Goal: Task Accomplishment & Management: Complete application form

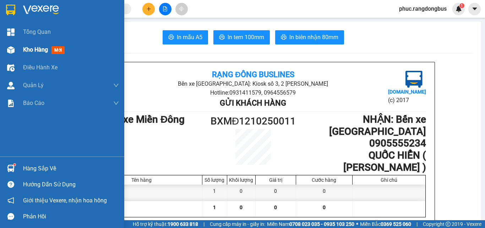
click at [33, 50] on span "Kho hàng" at bounding box center [35, 49] width 25 height 7
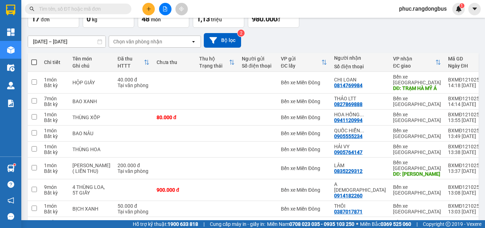
scroll to position [36, 0]
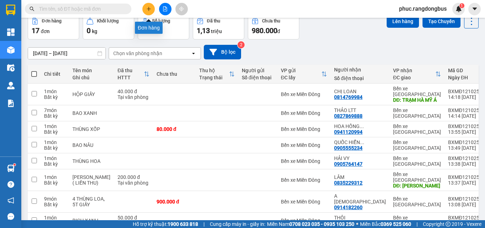
click at [148, 5] on button at bounding box center [148, 9] width 12 height 12
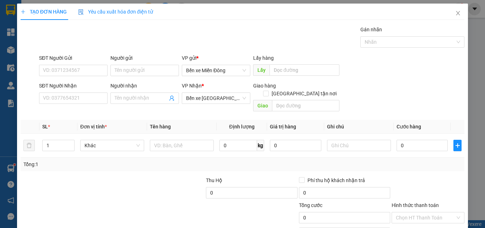
click at [96, 104] on div "SĐT Người Nhận VD: 0377654321" at bounding box center [73, 94] width 69 height 25
click at [96, 100] on input "SĐT Người Nhận" at bounding box center [73, 97] width 69 height 11
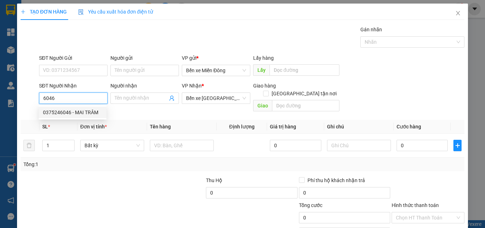
click at [79, 111] on div "0375246046 - MAI TRÂM" at bounding box center [72, 112] width 59 height 8
type input "0375246046"
type input "MAI TRÂM"
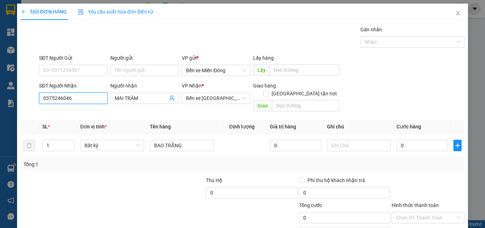
scroll to position [35, 0]
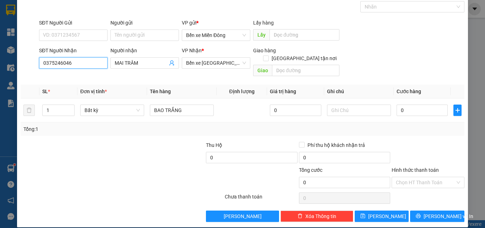
type input "0375246046"
click at [359, 214] on div "TẠO ĐƠN HÀNG Yêu cầu xuất hóa đơn điện tử Transit Pickup Surcharge Ids Transit …" at bounding box center [242, 97] width 451 height 259
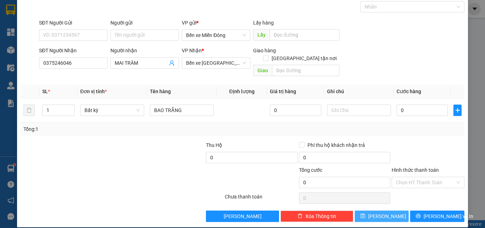
click at [365, 213] on icon "save" at bounding box center [363, 215] width 5 height 5
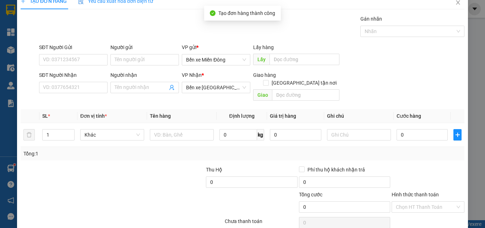
scroll to position [0, 0]
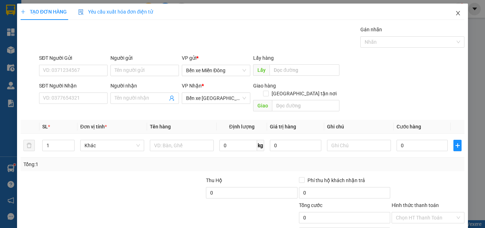
click at [456, 12] on icon "close" at bounding box center [458, 13] width 4 height 4
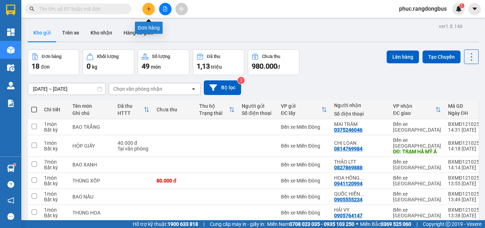
click at [146, 8] on icon "plus" at bounding box center [148, 8] width 5 height 5
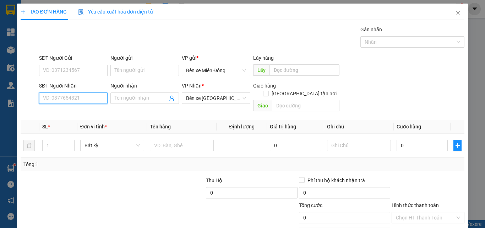
click at [78, 100] on input "SĐT Người Nhận" at bounding box center [73, 97] width 69 height 11
type input "0963040854"
click at [89, 110] on div "0963040854 - ÁNH" at bounding box center [72, 112] width 59 height 8
type input "ÁNH"
type input "HOA BÀ ĐẠT"
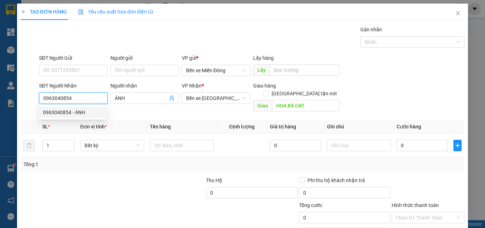
type input "50.000"
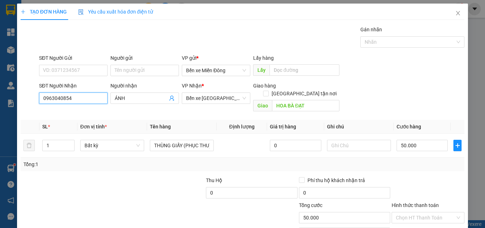
type input "0963040854"
click at [436, 217] on div "Hình thức thanh toán Chọn HT Thanh Toán" at bounding box center [428, 213] width 73 height 25
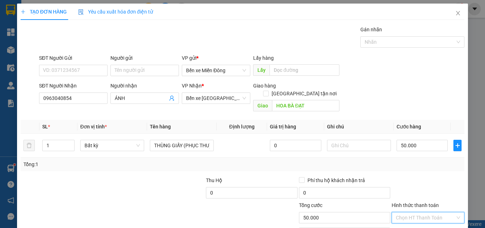
click at [434, 213] on input "Hình thức thanh toán" at bounding box center [425, 217] width 59 height 11
click at [430, 183] on div "Tại văn phòng" at bounding box center [424, 184] width 64 height 8
type input "0"
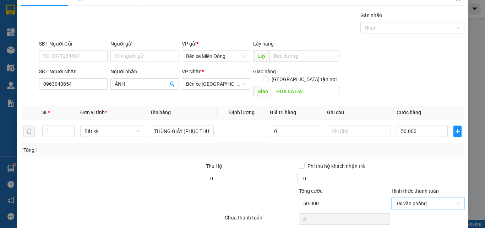
scroll to position [35, 0]
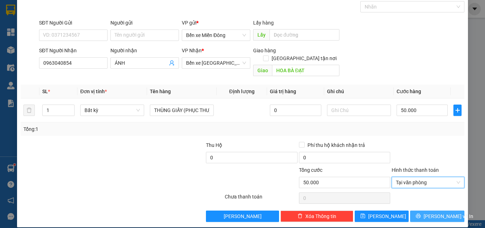
click at [436, 212] on span "[PERSON_NAME] và In" at bounding box center [449, 216] width 50 height 8
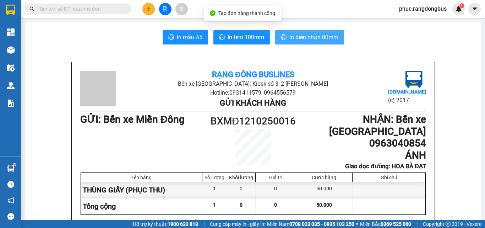
click at [329, 43] on button "In biên nhận 80mm" at bounding box center [309, 37] width 69 height 14
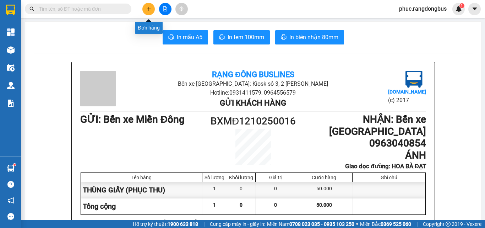
click at [145, 3] on div at bounding box center [165, 9] width 53 height 12
click at [148, 7] on icon "plus" at bounding box center [148, 8] width 5 height 5
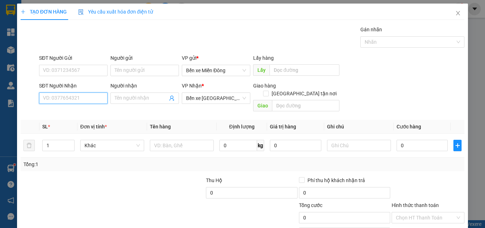
click at [77, 95] on input "SĐT Người Nhận" at bounding box center [73, 97] width 69 height 11
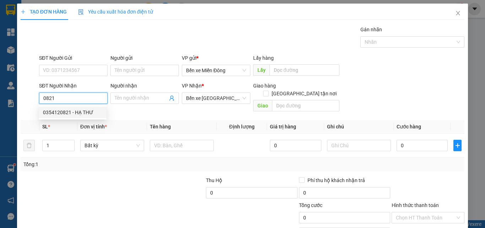
drag, startPoint x: 74, startPoint y: 114, endPoint x: 106, endPoint y: 119, distance: 32.7
click at [74, 113] on div "0354120821 - HẠ THƯ" at bounding box center [72, 112] width 59 height 8
type input "0354120821"
type input "HẠ THƯ"
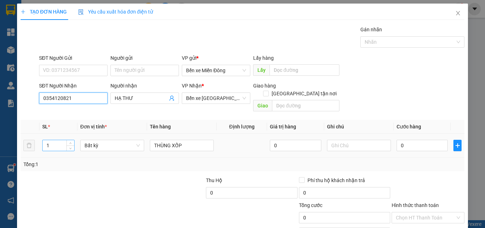
type input "0354120821"
click at [58, 140] on input "1" at bounding box center [59, 145] width 32 height 11
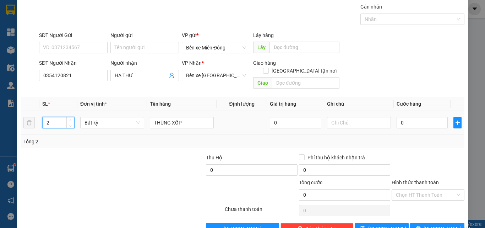
scroll to position [35, 0]
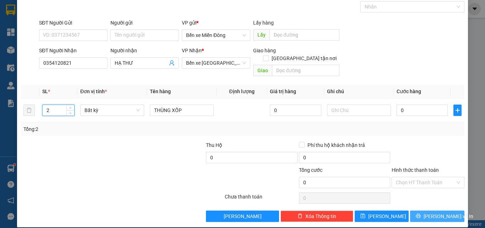
type input "2"
click at [427, 210] on button "[PERSON_NAME] và In" at bounding box center [437, 215] width 54 height 11
click at [436, 212] on span "[PERSON_NAME] và In" at bounding box center [449, 216] width 50 height 8
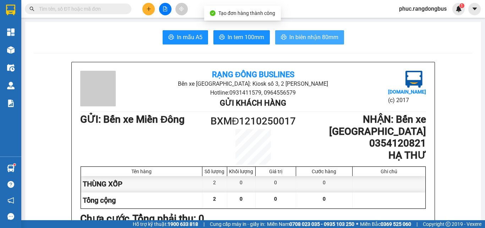
click at [307, 36] on span "In biên nhận 80mm" at bounding box center [313, 37] width 49 height 9
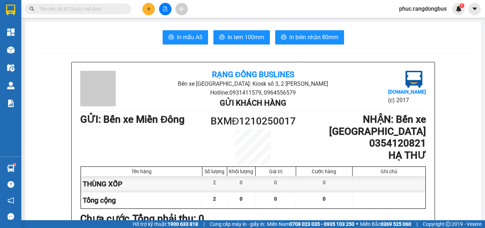
click at [74, 31] on div "In mẫu A5 In tem 100mm In biên nhận 80mm" at bounding box center [253, 37] width 439 height 14
click at [145, 12] on button at bounding box center [148, 9] width 12 height 12
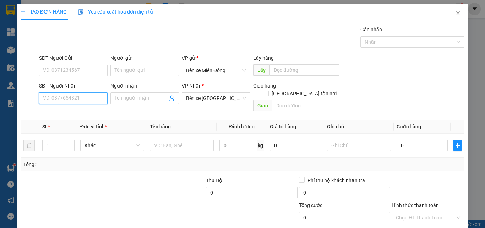
click at [68, 98] on input "SĐT Người Nhận" at bounding box center [73, 97] width 69 height 11
type input "0338440931"
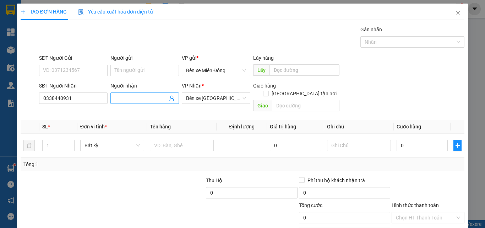
click at [153, 96] on input "Người nhận" at bounding box center [141, 98] width 53 height 8
type input "TRÍCH"
click at [330, 100] on input "text" at bounding box center [305, 105] width 67 height 11
type input "SƠN HÀ"
drag, startPoint x: 300, startPoint y: 86, endPoint x: 256, endPoint y: 94, distance: 45.3
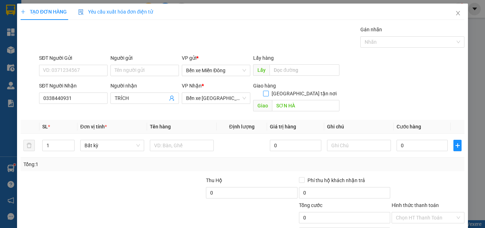
click at [268, 91] on input "[GEOGRAPHIC_DATA] tận nơi" at bounding box center [265, 93] width 5 height 5
checkbox input "true"
click at [67, 148] on span "Decrease Value" at bounding box center [70, 148] width 8 height 6
click at [56, 151] on input "1" at bounding box center [59, 146] width 32 height 11
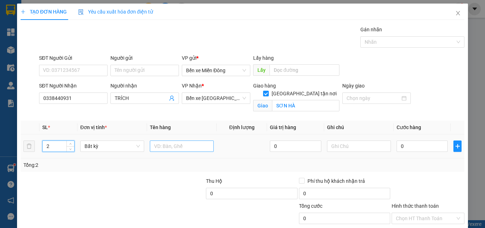
type input "2"
click at [159, 145] on input "text" at bounding box center [182, 145] width 64 height 11
type input "THÙNG GIẤY ( PHỤC THU)"
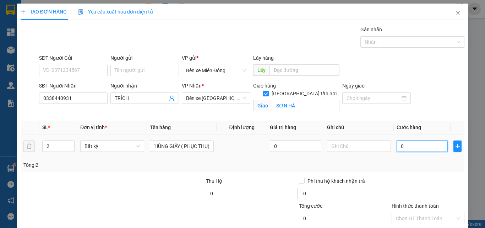
scroll to position [0, 0]
click at [425, 143] on input "0" at bounding box center [422, 145] width 51 height 11
type input "1"
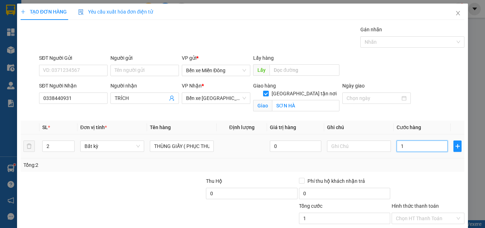
type input "15"
type input "150"
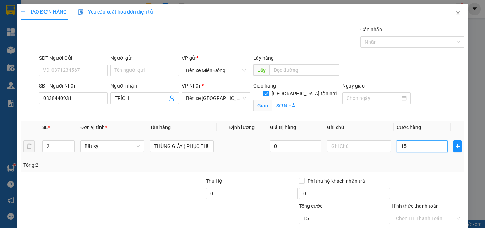
type input "150"
type input "150.000"
click at [421, 221] on input "Hình thức thanh toán" at bounding box center [425, 218] width 59 height 11
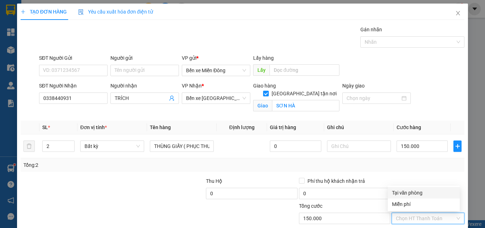
click at [413, 190] on div "Tại văn phòng" at bounding box center [424, 193] width 64 height 8
type input "0"
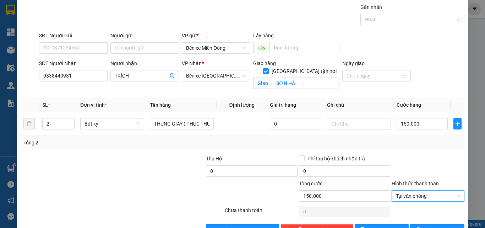
scroll to position [44, 0]
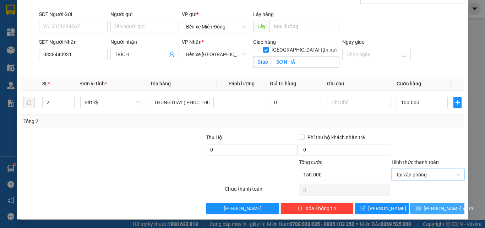
click at [435, 205] on span "[PERSON_NAME] và In" at bounding box center [449, 208] width 50 height 8
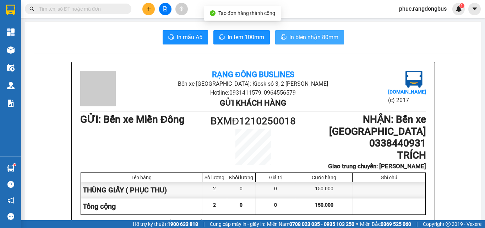
click at [330, 36] on span "In biên nhận 80mm" at bounding box center [313, 37] width 49 height 9
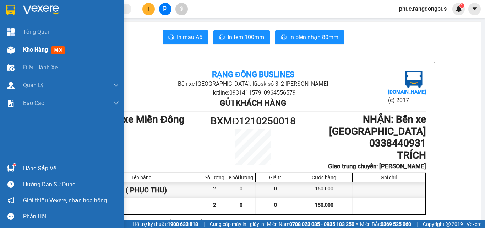
click at [55, 47] on span "mới" at bounding box center [58, 50] width 13 height 8
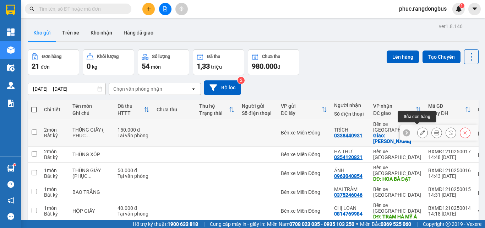
click at [418, 132] on button at bounding box center [423, 132] width 10 height 12
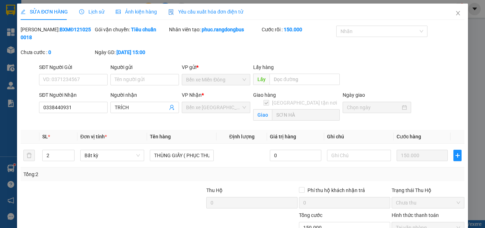
type input "0338440931"
type input "TRÍCH"
checkbox input "true"
type input "SƠN HÀ"
type input "0"
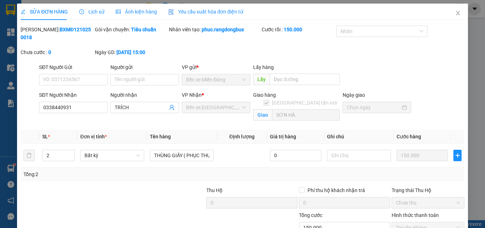
type input "150.000"
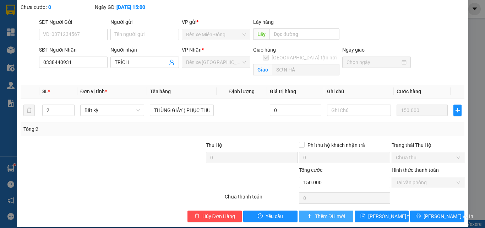
click at [315, 212] on span "Thêm ĐH mới" at bounding box center [330, 216] width 30 height 8
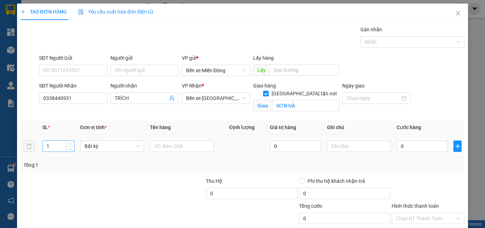
click at [62, 148] on input "1" at bounding box center [59, 146] width 32 height 11
type input "2"
click at [303, 100] on input "SƠN HÀ" at bounding box center [305, 105] width 67 height 11
type input "SƠN HẠ"
click at [191, 149] on input "text" at bounding box center [182, 145] width 64 height 11
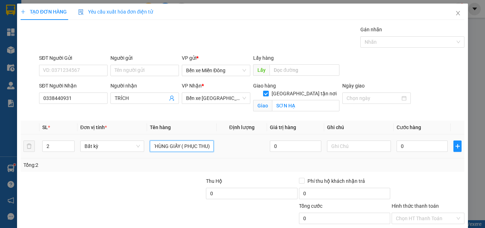
scroll to position [0, 4]
type input "THÙNG GIẤY ( PHỤC THU)"
click at [408, 144] on input "0" at bounding box center [422, 145] width 51 height 11
type input "1"
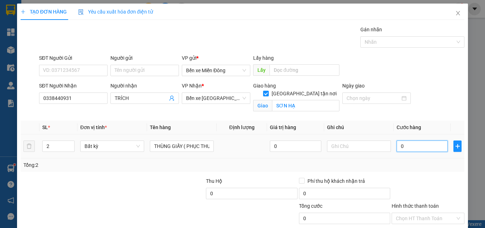
type input "1"
type input "15"
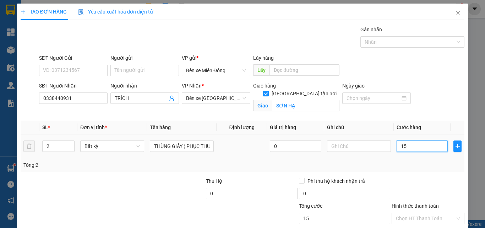
type input "150"
type input "150.000"
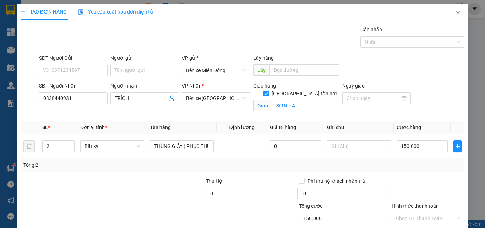
click at [419, 216] on input "Hình thức thanh toán" at bounding box center [425, 218] width 59 height 11
click at [417, 188] on div "Tại văn phòng" at bounding box center [424, 192] width 72 height 11
type input "0"
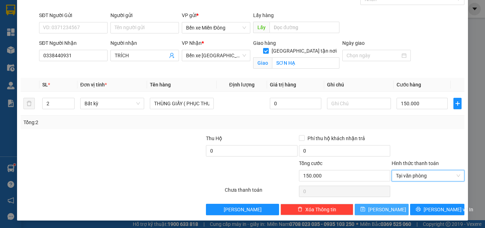
scroll to position [44, 0]
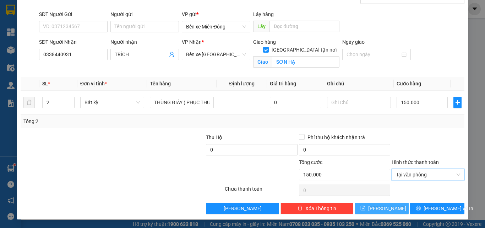
click at [365, 207] on icon "save" at bounding box center [363, 208] width 5 height 5
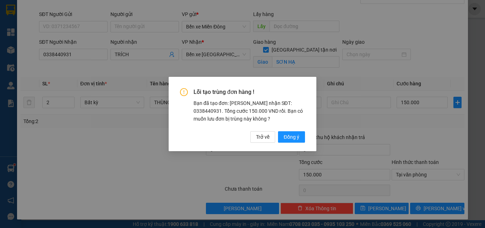
click at [291, 129] on div "Lỗi tạo trùng đơn hàng ! Bạn đã tạo đơn: [PERSON_NAME] nhận SĐT: 0338440931. Tổ…" at bounding box center [242, 115] width 125 height 54
click at [297, 137] on span "Đồng ý" at bounding box center [292, 137] width 16 height 8
checkbox input "false"
type input "1"
type input "0"
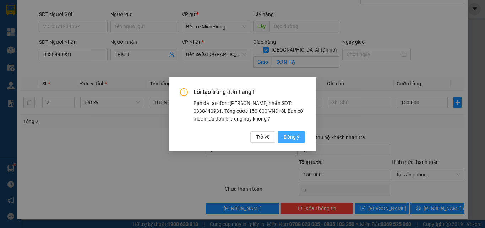
type input "0"
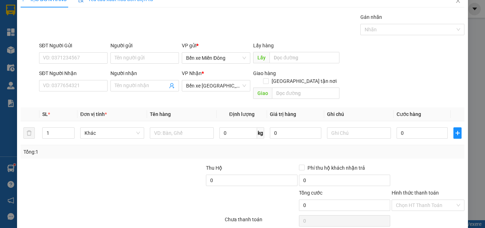
scroll to position [0, 0]
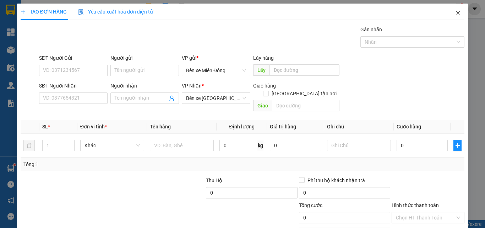
click at [455, 14] on icon "close" at bounding box center [458, 13] width 6 height 6
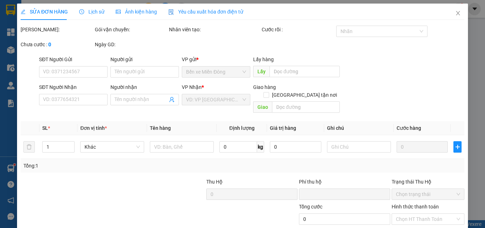
type input "0338440931"
type input "TRÍCH"
checkbox input "true"
type input "SƠN HÀ"
type input "0"
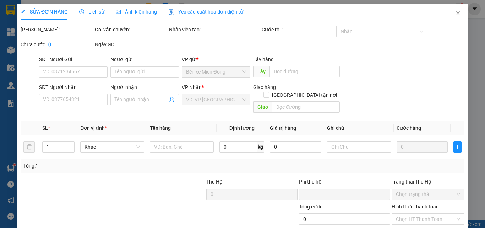
type input "150.000"
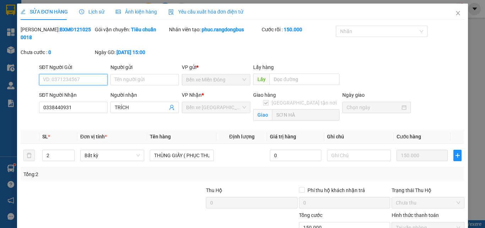
scroll to position [45, 0]
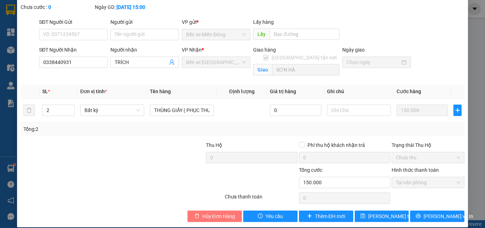
click at [202, 212] on span "Hủy Đơn Hàng" at bounding box center [218, 216] width 33 height 8
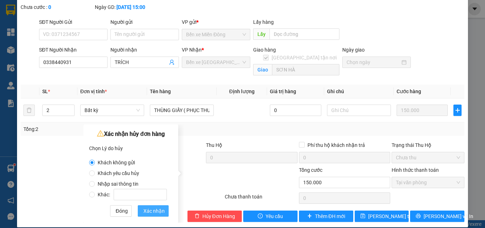
click at [167, 211] on button "Xác nhận" at bounding box center [153, 210] width 31 height 11
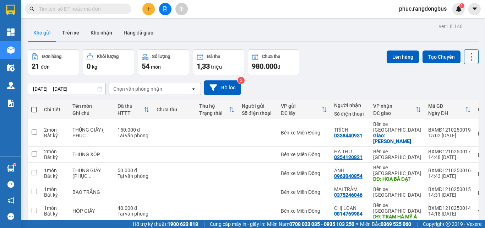
click at [468, 56] on icon at bounding box center [472, 57] width 10 height 10
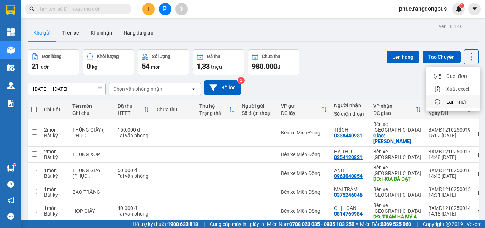
drag, startPoint x: 464, startPoint y: 101, endPoint x: 428, endPoint y: 178, distance: 84.7
click at [464, 102] on span "Làm mới" at bounding box center [456, 101] width 20 height 7
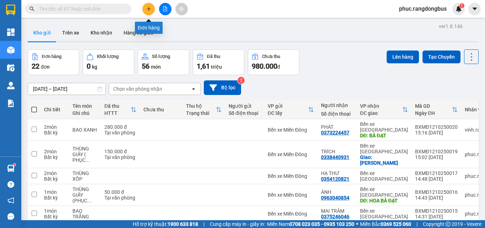
click at [151, 9] on icon "plus" at bounding box center [148, 8] width 5 height 5
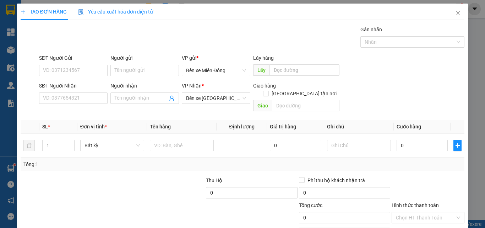
click at [91, 104] on div "SĐT Người Nhận VD: 0377654321" at bounding box center [73, 94] width 69 height 25
click at [91, 99] on input "SĐT Người Nhận" at bounding box center [73, 97] width 69 height 11
type input "0969238797"
click at [148, 99] on input "Người nhận" at bounding box center [141, 98] width 53 height 8
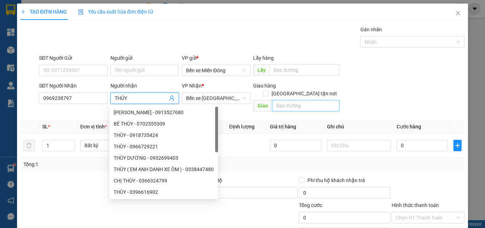
type input "THÙY"
click at [300, 100] on input "text" at bounding box center [305, 105] width 67 height 11
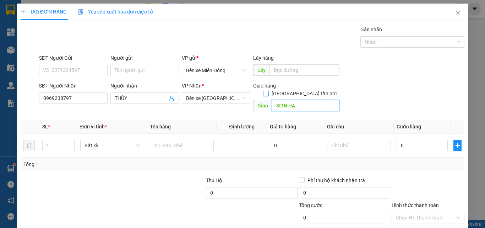
type input "SƠN HẠ"
click at [268, 91] on input "[GEOGRAPHIC_DATA] tận nơi" at bounding box center [265, 93] width 5 height 5
checkbox input "true"
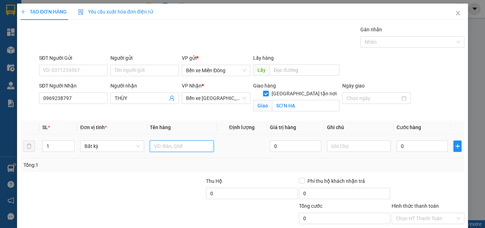
click at [158, 148] on input "text" at bounding box center [182, 145] width 64 height 11
type input "THÙNG XỐP ( PHỤC THU)"
click at [428, 144] on input "0" at bounding box center [422, 145] width 51 height 11
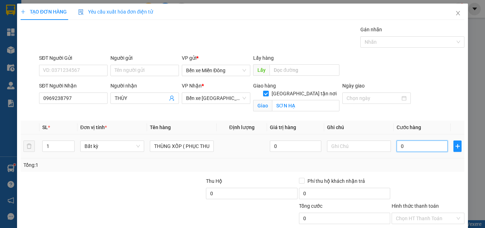
type input "1"
type input "12"
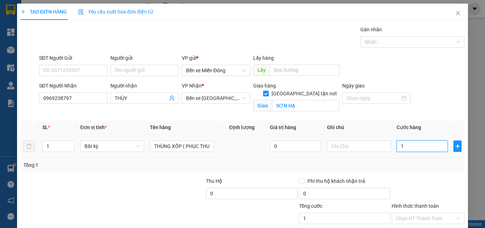
type input "12"
type input "120"
type input "120.000"
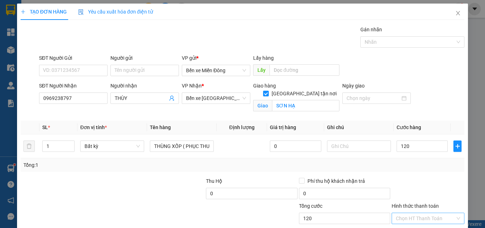
type input "120.000"
click at [436, 218] on input "Hình thức thanh toán" at bounding box center [425, 218] width 59 height 11
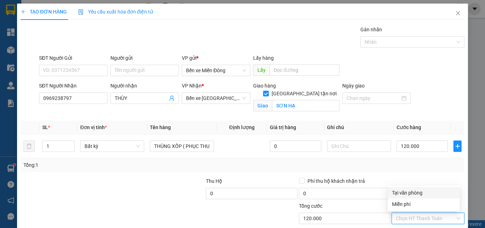
click at [422, 187] on div "Tại văn phòng" at bounding box center [424, 192] width 72 height 11
type input "0"
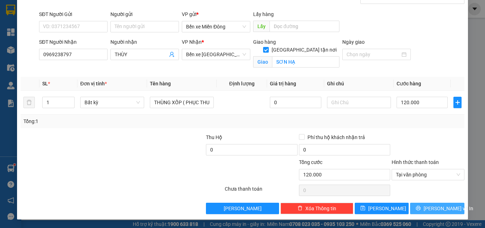
click at [446, 208] on span "[PERSON_NAME] và In" at bounding box center [449, 208] width 50 height 8
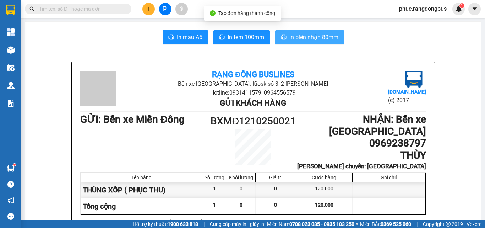
click at [324, 36] on span "In biên nhận 80mm" at bounding box center [313, 37] width 49 height 9
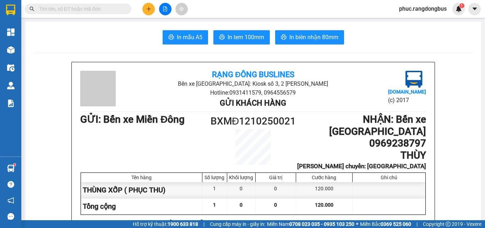
click at [147, 10] on icon "plus" at bounding box center [148, 8] width 5 height 5
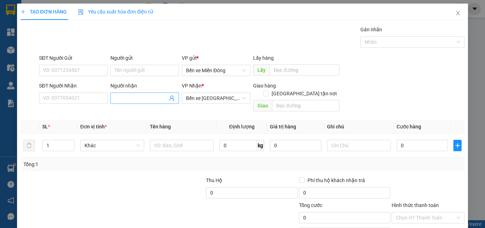
click at [124, 98] on input "Người nhận" at bounding box center [141, 98] width 53 height 8
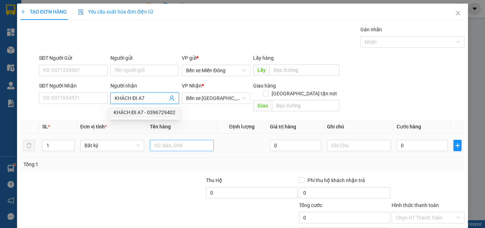
type input "KHÁCH ĐI A7"
click at [202, 140] on input "text" at bounding box center [182, 145] width 64 height 11
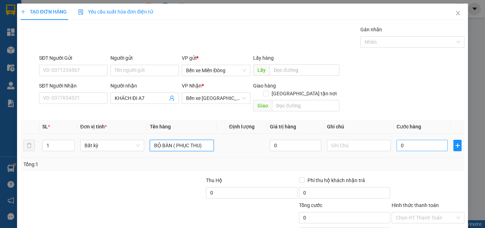
type input "BỘ BÀN ( PHỤC THU)"
click at [427, 140] on input "0" at bounding box center [422, 145] width 51 height 11
type input "5"
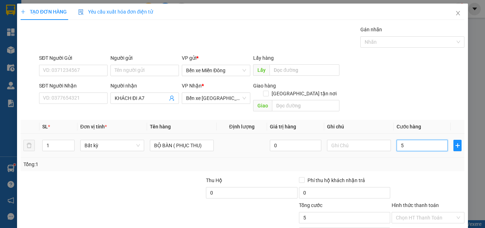
type input "50"
type input "500"
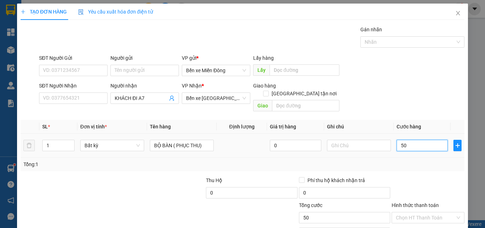
type input "500"
type input "500.000"
drag, startPoint x: 430, startPoint y: 210, endPoint x: 426, endPoint y: 205, distance: 6.5
click at [429, 212] on input "Hình thức thanh toán" at bounding box center [425, 217] width 59 height 11
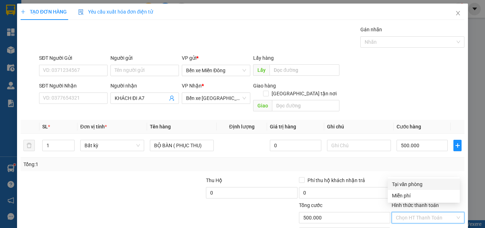
click at [421, 184] on div "Tại văn phòng" at bounding box center [424, 184] width 64 height 8
type input "0"
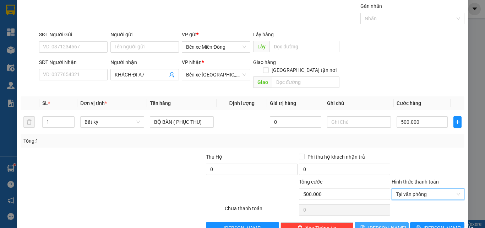
scroll to position [35, 0]
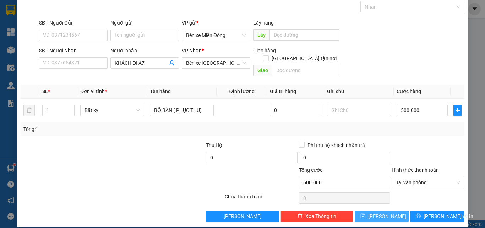
click at [389, 213] on button "[PERSON_NAME]" at bounding box center [382, 215] width 54 height 11
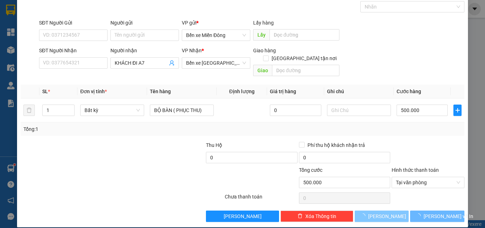
type input "0"
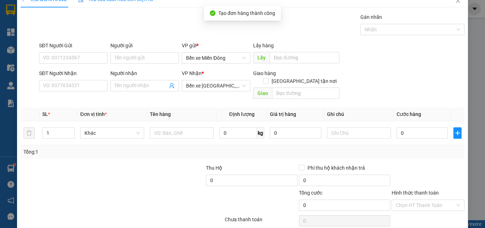
scroll to position [0, 0]
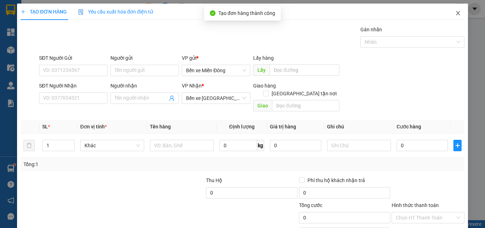
click at [456, 13] on icon "close" at bounding box center [458, 13] width 4 height 4
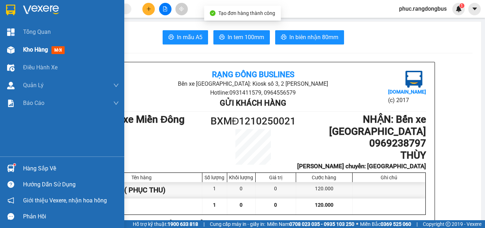
click at [30, 50] on span "Kho hàng" at bounding box center [35, 49] width 25 height 7
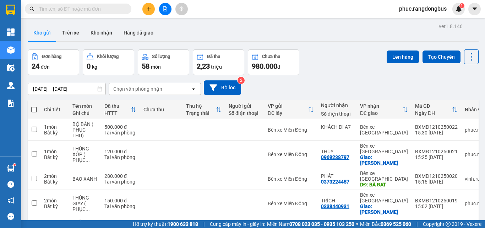
click at [33, 106] on label at bounding box center [34, 109] width 6 height 7
click at [34, 106] on input "checkbox" at bounding box center [34, 106] width 0 height 0
checkbox input "true"
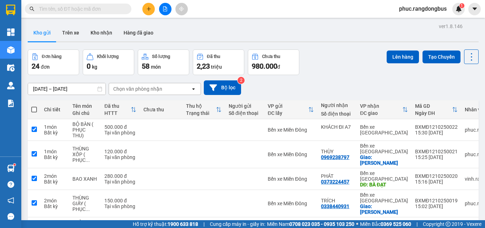
checkbox input "true"
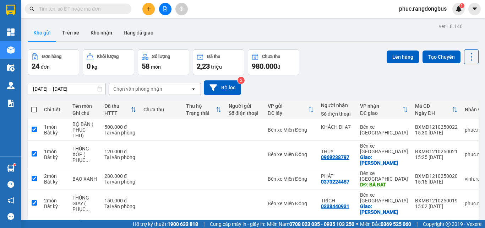
checkbox input "true"
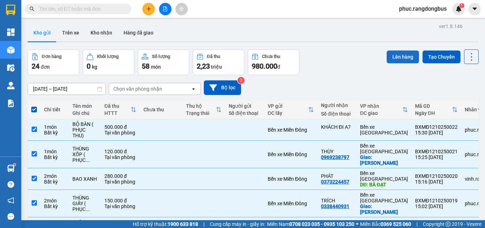
click at [397, 53] on button "Lên hàng" at bounding box center [403, 56] width 32 height 13
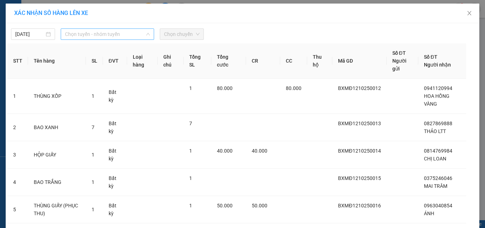
click at [118, 35] on span "Chọn tuyến - nhóm tuyến" at bounding box center [107, 34] width 85 height 11
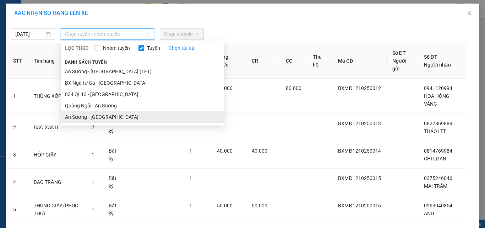
click at [107, 113] on li "An Sương - [GEOGRAPHIC_DATA]" at bounding box center [142, 116] width 163 height 11
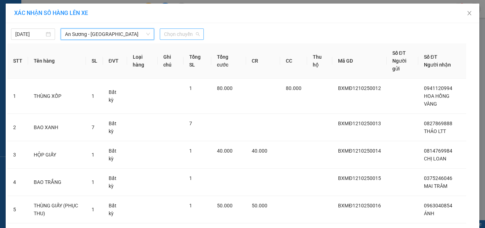
click at [190, 33] on span "Chọn chuyến" at bounding box center [182, 34] width 36 height 11
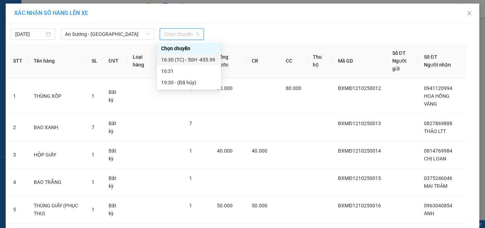
click at [214, 57] on div "16:30 (TC) - 50H -455.99" at bounding box center [188, 60] width 55 height 8
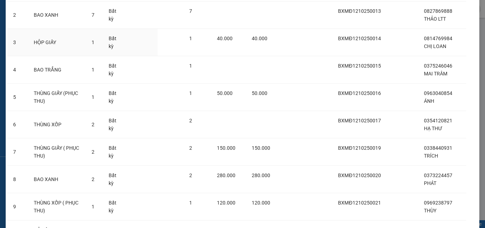
scroll to position [200, 0]
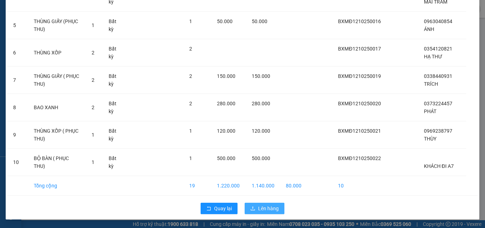
drag, startPoint x: 269, startPoint y: 207, endPoint x: 269, endPoint y: 201, distance: 6.0
click at [269, 207] on span "Lên hàng" at bounding box center [268, 208] width 21 height 8
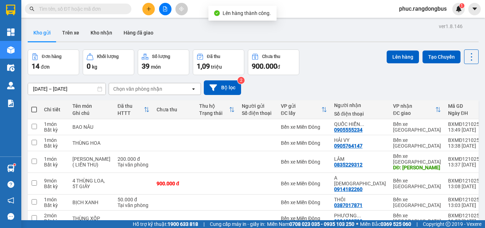
click at [34, 108] on span at bounding box center [34, 110] width 6 height 6
click at [34, 106] on input "checkbox" at bounding box center [34, 106] width 0 height 0
checkbox input "true"
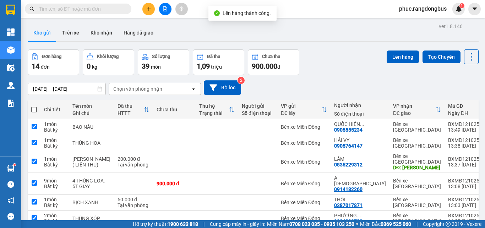
checkbox input "true"
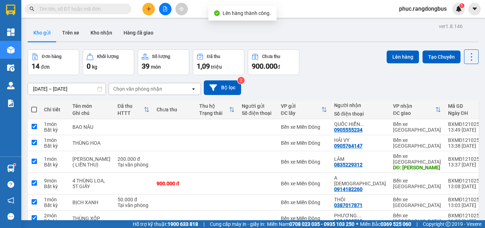
checkbox input "true"
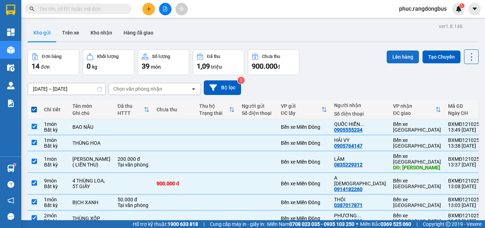
click at [394, 57] on button "Lên hàng" at bounding box center [403, 56] width 32 height 13
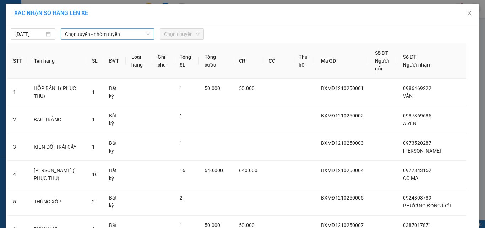
click at [90, 34] on span "Chọn tuyến - nhóm tuyến" at bounding box center [107, 34] width 85 height 11
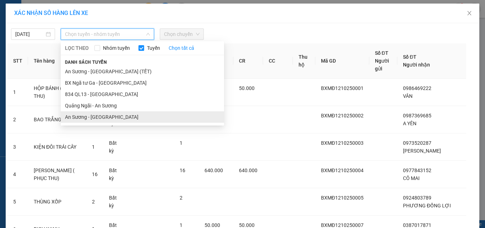
click at [99, 119] on li "An Sương - [GEOGRAPHIC_DATA]" at bounding box center [142, 116] width 163 height 11
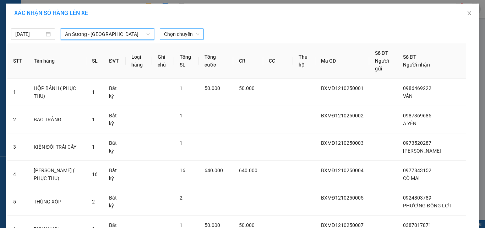
click at [188, 33] on span "Chọn chuyến" at bounding box center [182, 34] width 36 height 11
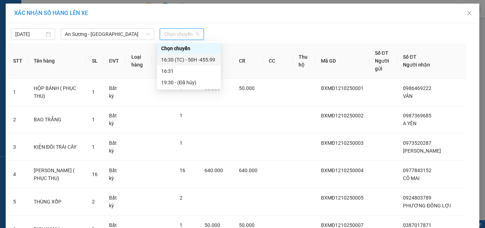
click at [207, 63] on div "16:30 (TC) - 50H -455.99" at bounding box center [188, 60] width 55 height 8
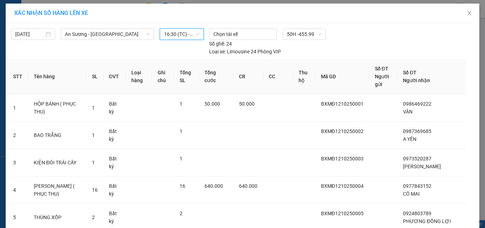
scroll to position [207, 0]
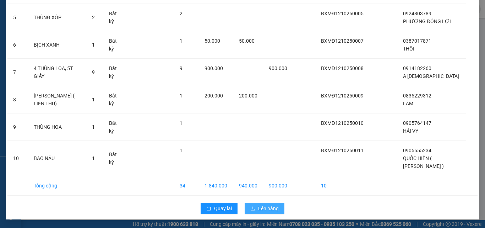
click at [271, 208] on span "Lên hàng" at bounding box center [268, 208] width 21 height 8
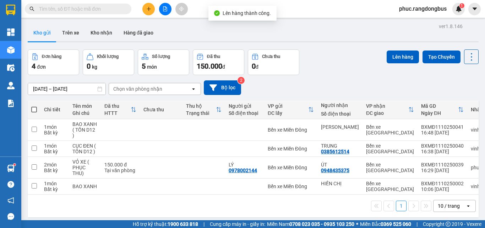
click at [34, 107] on span at bounding box center [34, 110] width 6 height 6
click at [34, 106] on input "checkbox" at bounding box center [34, 106] width 0 height 0
checkbox input "true"
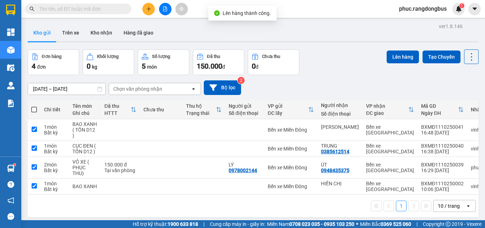
checkbox input "true"
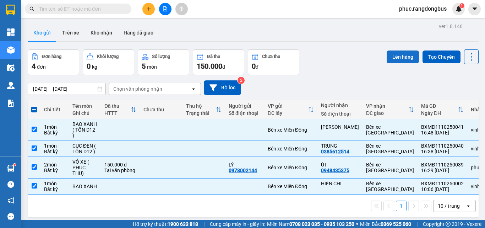
click at [405, 53] on button "Lên hàng" at bounding box center [403, 56] width 32 height 13
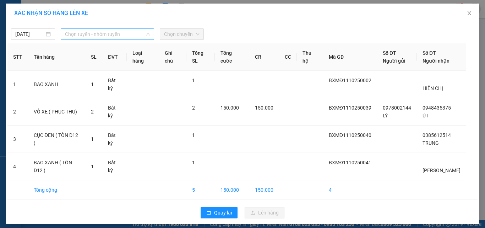
drag, startPoint x: 99, startPoint y: 33, endPoint x: 104, endPoint y: 47, distance: 14.8
click at [99, 32] on span "Chọn tuyến - nhóm tuyến" at bounding box center [107, 34] width 85 height 11
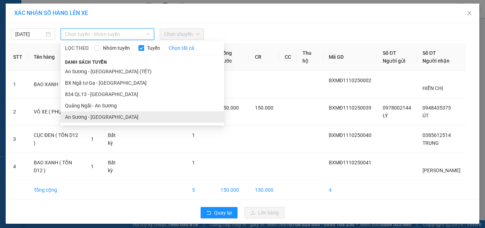
click at [101, 118] on li "An Sương - [GEOGRAPHIC_DATA]" at bounding box center [142, 116] width 163 height 11
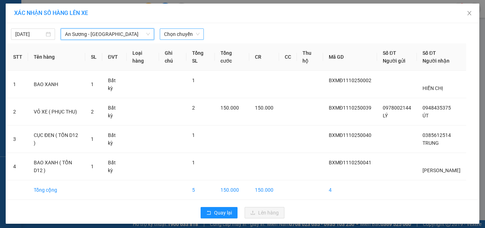
click at [190, 29] on span "Chọn chuyến" at bounding box center [182, 34] width 36 height 11
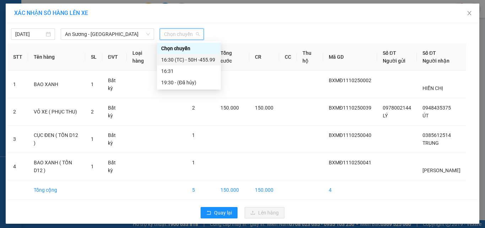
click at [208, 60] on div "16:30 (TC) - 50H -455.99" at bounding box center [188, 60] width 55 height 8
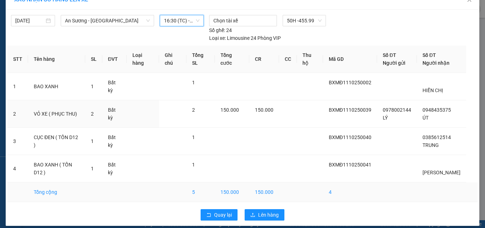
scroll to position [20, 0]
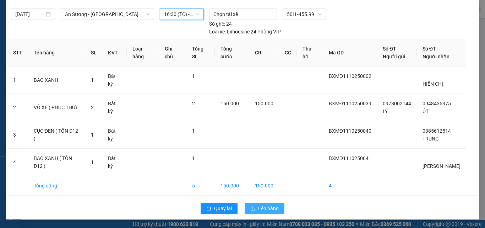
click at [270, 206] on span "Lên hàng" at bounding box center [268, 208] width 21 height 8
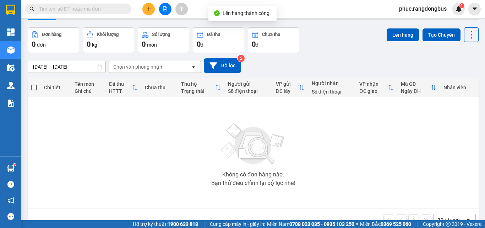
scroll to position [39, 0]
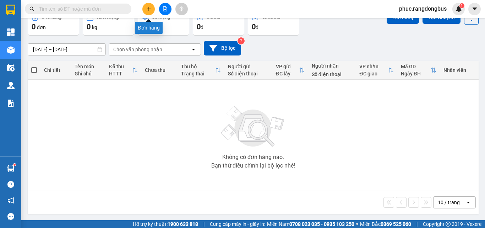
click at [151, 9] on icon "plus" at bounding box center [148, 8] width 5 height 5
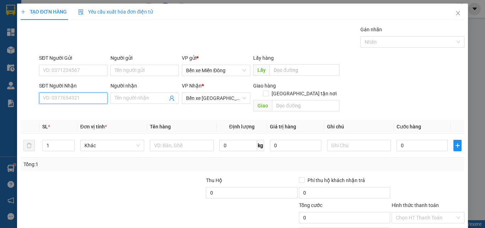
click at [100, 98] on input "SĐT Người Nhận" at bounding box center [73, 97] width 69 height 11
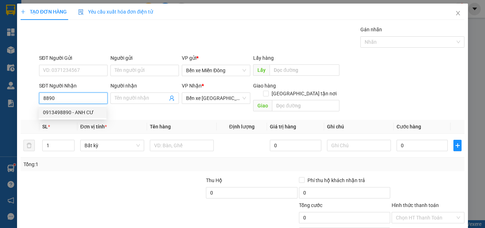
click at [81, 113] on div "0913498890 - ANH CƯ" at bounding box center [72, 112] width 59 height 8
type input "0913498890"
type input "ANH CƯ"
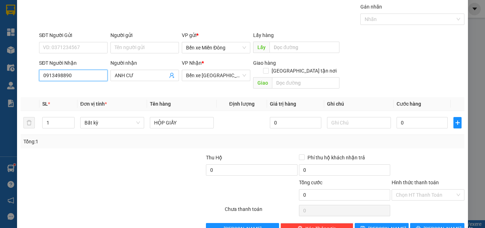
scroll to position [35, 0]
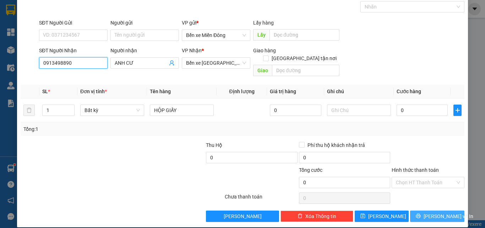
type input "0913498890"
click at [447, 210] on button "[PERSON_NAME] và In" at bounding box center [437, 215] width 54 height 11
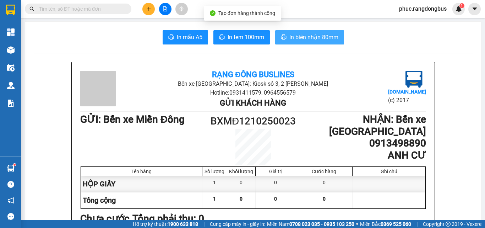
click at [337, 37] on button "In biên nhận 80mm" at bounding box center [309, 37] width 69 height 14
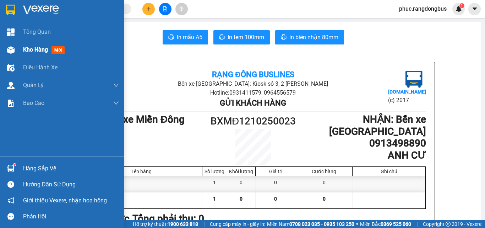
click at [31, 48] on span "Kho hàng" at bounding box center [35, 49] width 25 height 7
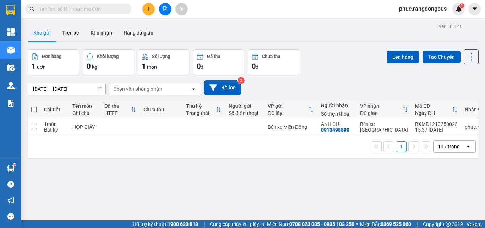
click at [34, 109] on span at bounding box center [34, 110] width 6 height 6
click at [34, 106] on input "checkbox" at bounding box center [34, 106] width 0 height 0
checkbox input "true"
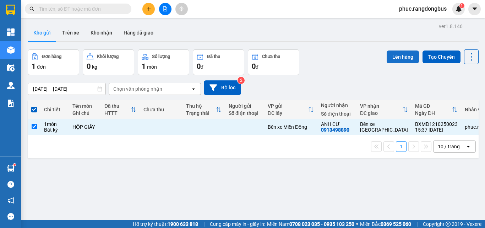
click at [392, 59] on button "Lên hàng" at bounding box center [403, 56] width 32 height 13
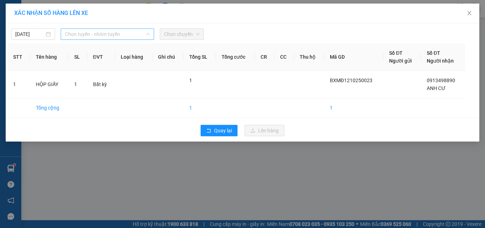
click at [92, 34] on span "Chọn tuyến - nhóm tuyến" at bounding box center [107, 34] width 85 height 11
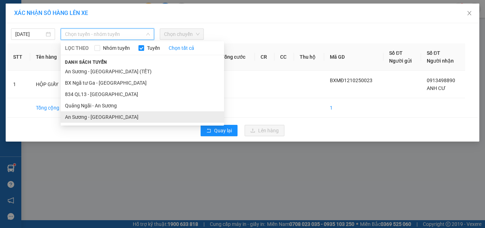
click at [117, 114] on li "An Sương - [GEOGRAPHIC_DATA]" at bounding box center [142, 116] width 163 height 11
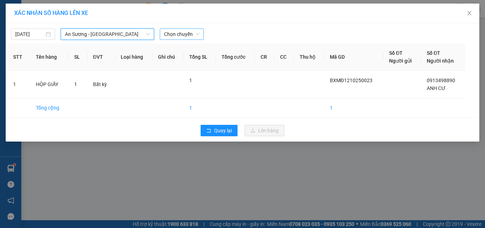
click at [183, 30] on span "Chọn chuyến" at bounding box center [182, 34] width 36 height 11
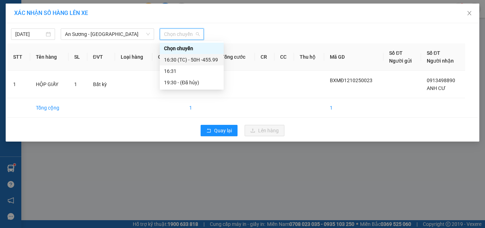
click at [215, 59] on div "16:30 (TC) - 50H -455.99" at bounding box center [191, 60] width 55 height 8
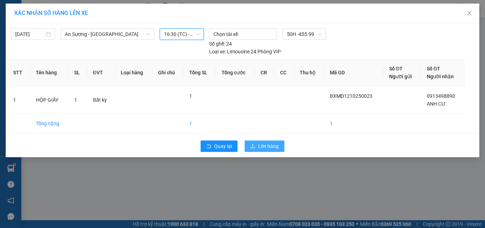
click at [269, 147] on span "Lên hàng" at bounding box center [268, 146] width 21 height 8
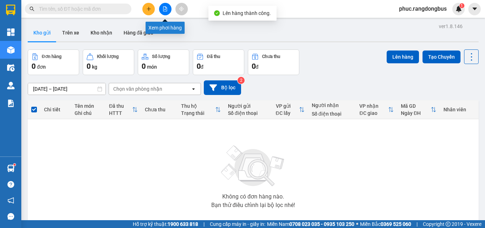
click at [166, 11] on icon "file-add" at bounding box center [165, 8] width 5 height 5
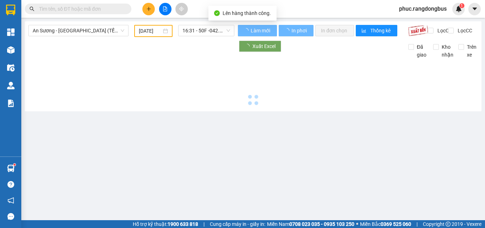
type input "[DATE]"
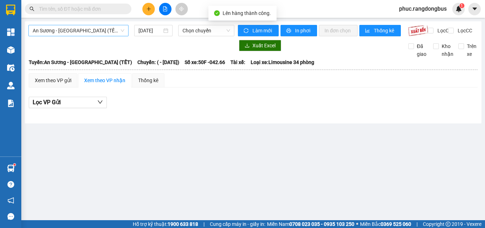
click at [115, 30] on span "An Sương - [GEOGRAPHIC_DATA] (TẾT)" at bounding box center [79, 30] width 92 height 11
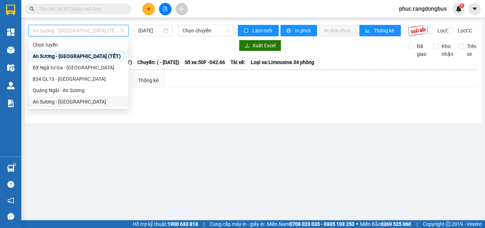
click at [104, 104] on div "An Sương - [GEOGRAPHIC_DATA]" at bounding box center [79, 102] width 92 height 8
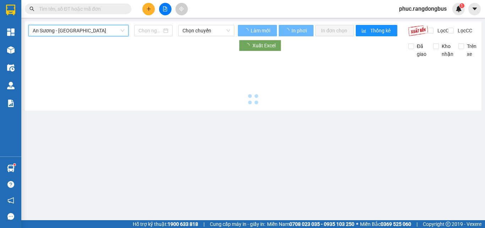
type input "[DATE]"
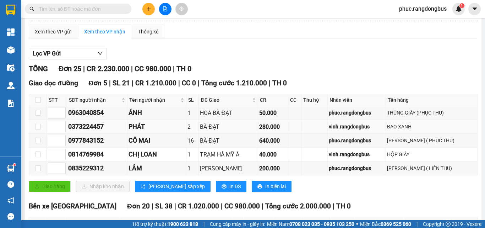
scroll to position [71, 0]
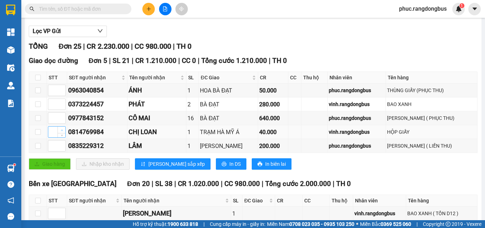
type input "1"
click at [58, 133] on span "Increase Value" at bounding box center [62, 129] width 8 height 6
click at [50, 149] on input at bounding box center [56, 145] width 17 height 11
type input "2"
click at [54, 123] on input at bounding box center [56, 118] width 17 height 11
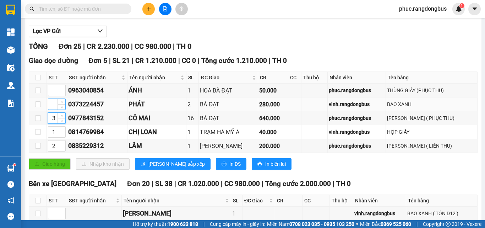
type input "3"
click at [53, 109] on input at bounding box center [56, 104] width 17 height 11
type input "4"
click at [57, 96] on input at bounding box center [56, 90] width 17 height 11
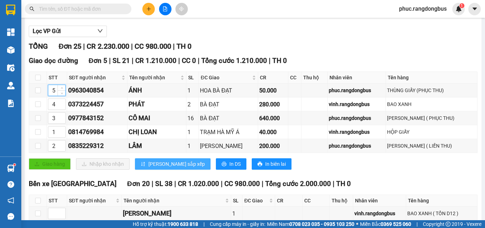
type input "5"
click at [162, 168] on span "[PERSON_NAME] sắp xếp" at bounding box center [176, 164] width 56 height 8
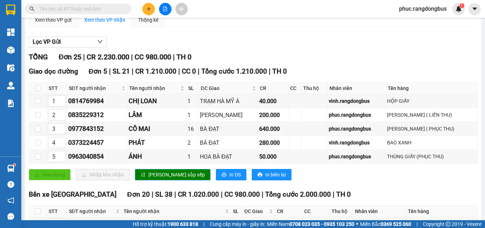
scroll to position [22, 0]
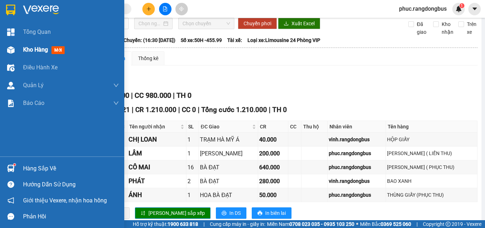
click at [53, 48] on span "mới" at bounding box center [58, 50] width 13 height 8
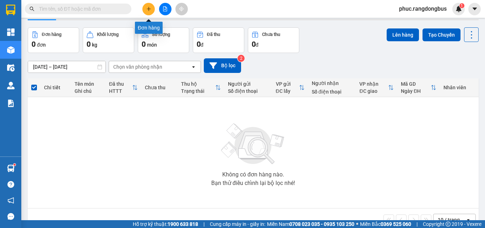
click at [149, 9] on icon "plus" at bounding box center [148, 9] width 0 height 4
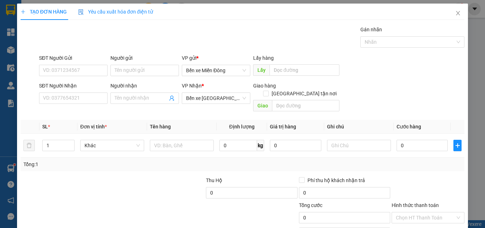
click at [126, 98] on input "Người nhận" at bounding box center [141, 98] width 53 height 8
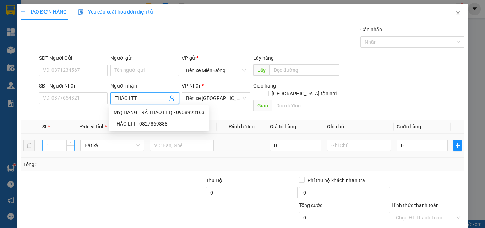
type input "THẢO LTT"
click at [58, 140] on input "1" at bounding box center [59, 145] width 32 height 11
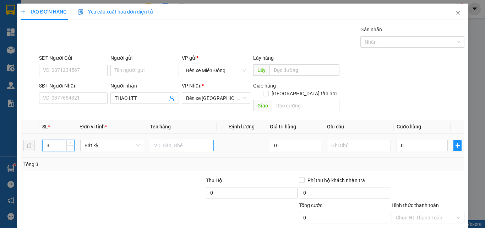
type input "3"
click at [184, 140] on input "text" at bounding box center [182, 145] width 64 height 11
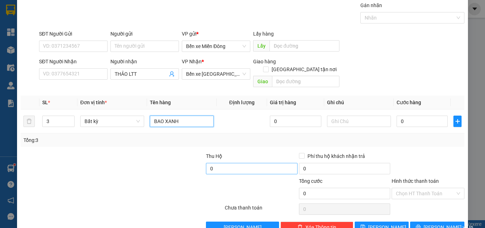
scroll to position [35, 0]
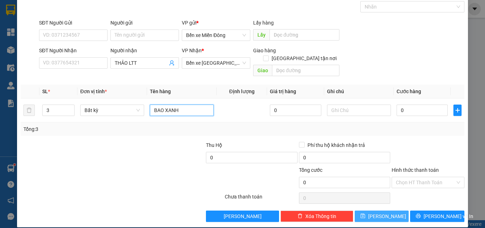
type input "BAO XANH"
click at [370, 211] on button "[PERSON_NAME]" at bounding box center [382, 215] width 54 height 11
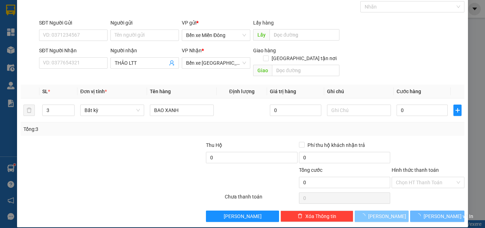
type input "1"
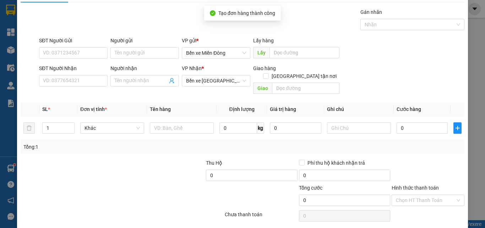
scroll to position [0, 0]
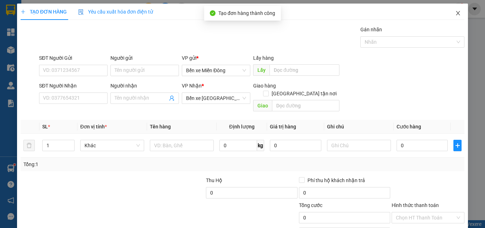
click at [455, 11] on icon "close" at bounding box center [458, 13] width 6 height 6
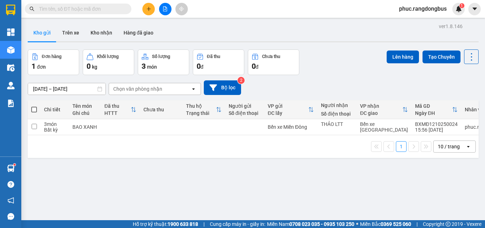
click at [30, 104] on th at bounding box center [34, 109] width 13 height 19
click at [35, 109] on span at bounding box center [34, 110] width 6 height 6
click at [34, 106] on input "checkbox" at bounding box center [34, 106] width 0 height 0
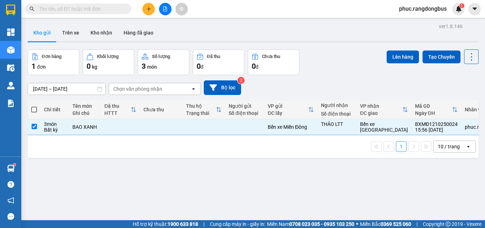
checkbox input "true"
click at [396, 59] on button "Lên hàng" at bounding box center [403, 56] width 32 height 13
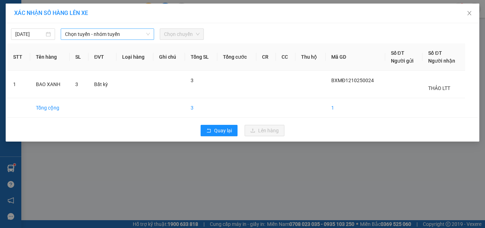
click at [110, 35] on span "Chọn tuyến - nhóm tuyến" at bounding box center [107, 34] width 85 height 11
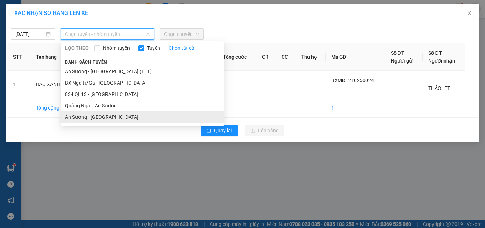
click at [121, 117] on li "An Sương - [GEOGRAPHIC_DATA]" at bounding box center [142, 116] width 163 height 11
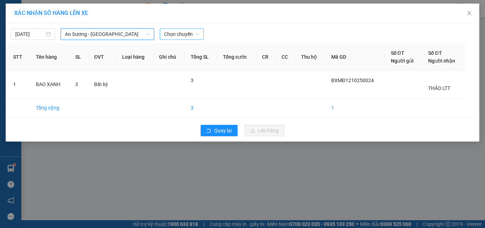
click at [188, 31] on span "Chọn chuyến" at bounding box center [182, 34] width 36 height 11
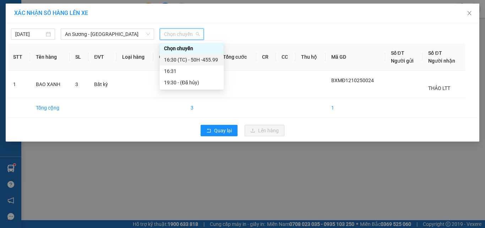
click at [214, 60] on div "16:30 (TC) - 50H -455.99" at bounding box center [191, 60] width 55 height 8
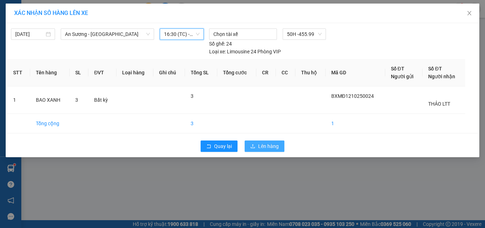
click at [278, 146] on span "Lên hàng" at bounding box center [268, 146] width 21 height 8
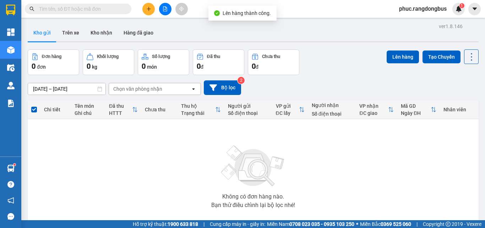
click at [163, 12] on button at bounding box center [165, 9] width 12 height 12
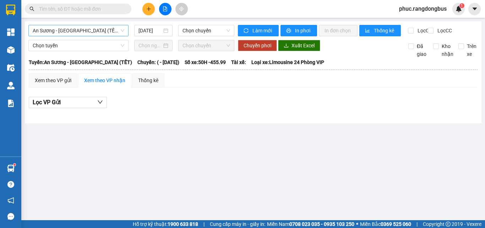
click at [85, 31] on span "An Sương - [GEOGRAPHIC_DATA] (TẾT)" at bounding box center [79, 30] width 92 height 11
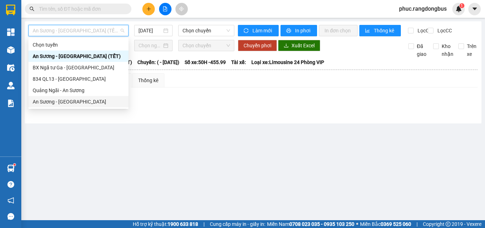
click at [83, 100] on div "An Sương - [GEOGRAPHIC_DATA]" at bounding box center [79, 102] width 92 height 8
type input "[DATE]"
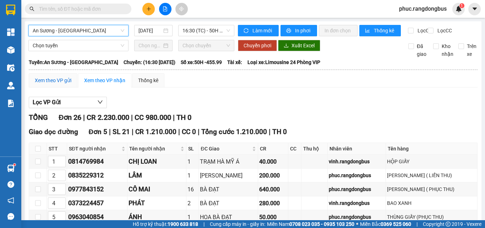
click at [69, 83] on div "Xem theo VP gửi" at bounding box center [53, 80] width 37 height 8
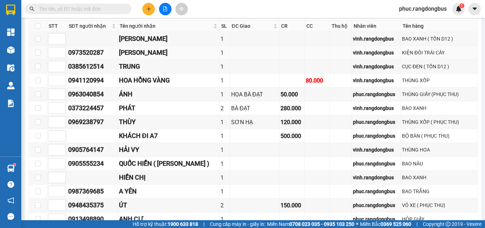
scroll to position [107, 0]
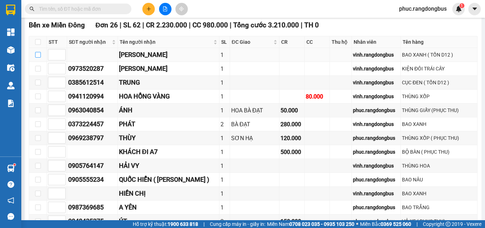
click at [38, 58] on input "checkbox" at bounding box center [38, 55] width 6 height 6
checkbox input "true"
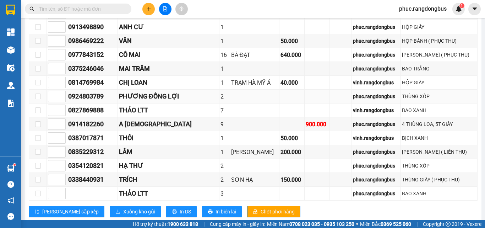
scroll to position [320, 0]
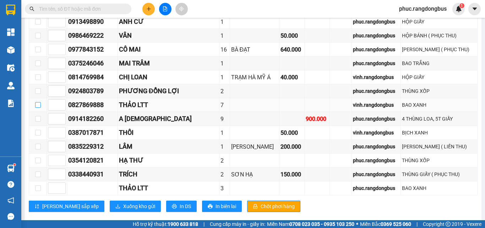
click at [39, 108] on input "checkbox" at bounding box center [38, 105] width 6 height 6
checkbox input "true"
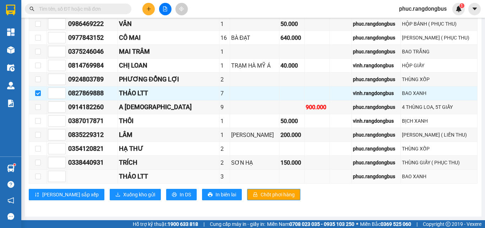
scroll to position [337, 0]
click at [123, 195] on span "Xuống kho gửi" at bounding box center [139, 194] width 32 height 8
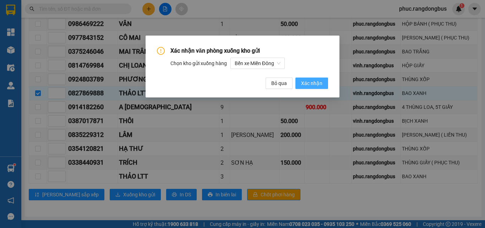
click at [318, 80] on span "Xác nhận" at bounding box center [311, 83] width 21 height 8
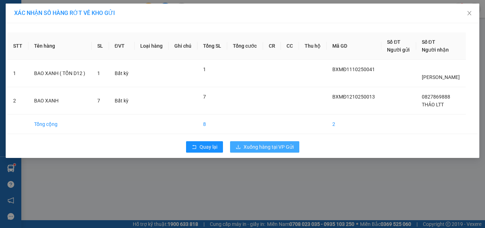
click at [282, 145] on span "Xuống hàng tại VP Gửi" at bounding box center [269, 147] width 50 height 8
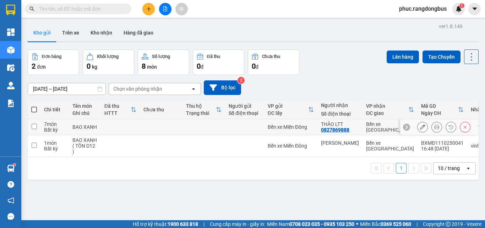
click at [411, 125] on div at bounding box center [439, 127] width 78 height 16
click at [419, 124] on button at bounding box center [423, 127] width 10 height 12
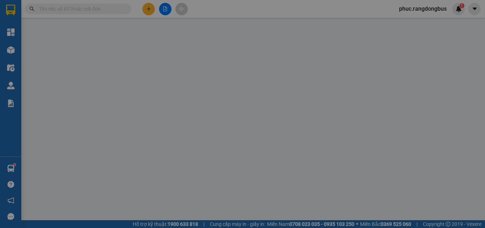
type input "0827869888"
type input "THẢO LTT"
type input "0"
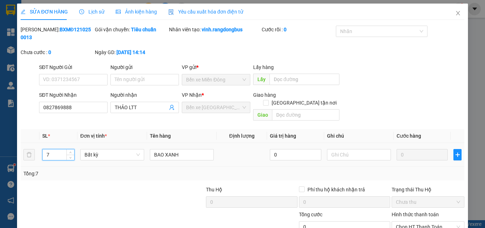
click at [54, 149] on input "7" at bounding box center [59, 154] width 32 height 11
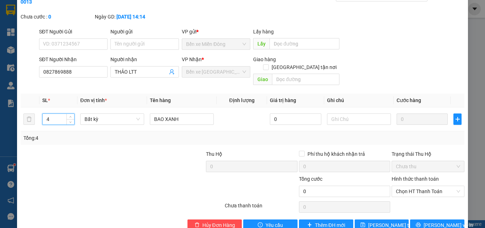
scroll to position [37, 0]
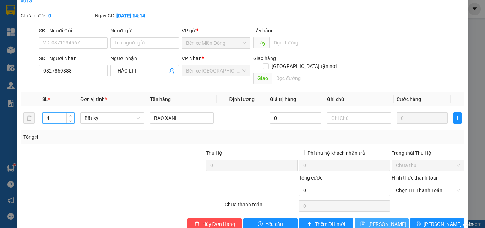
type input "4"
click at [374, 220] on span "[PERSON_NAME] thay đổi" at bounding box center [396, 224] width 57 height 8
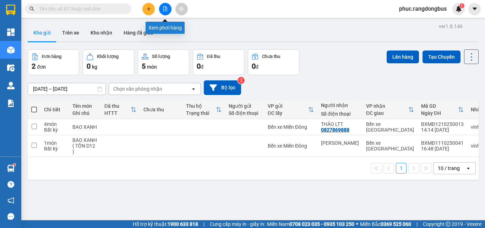
click at [164, 7] on icon "file-add" at bounding box center [165, 8] width 5 height 5
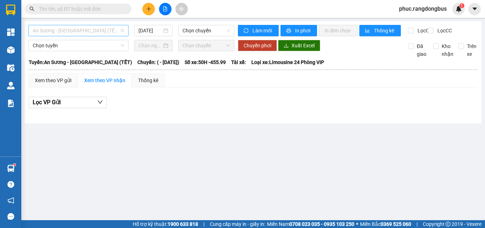
click at [94, 31] on span "An Sương - [GEOGRAPHIC_DATA] (TẾT)" at bounding box center [79, 30] width 92 height 11
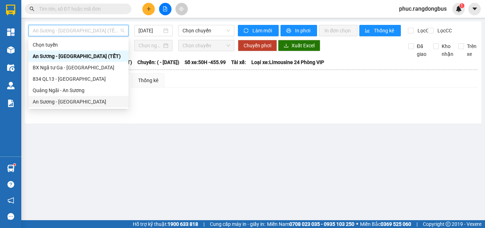
click at [84, 104] on div "An Sương - [GEOGRAPHIC_DATA]" at bounding box center [79, 102] width 92 height 8
type input "[DATE]"
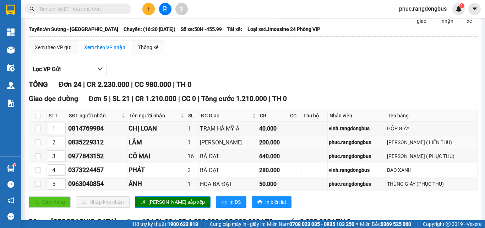
scroll to position [71, 0]
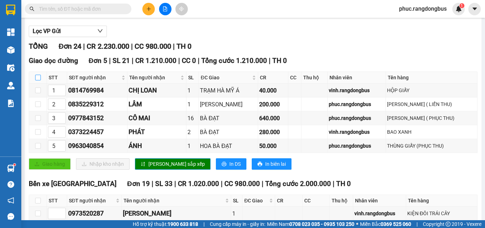
click at [36, 80] on input "checkbox" at bounding box center [38, 78] width 6 height 6
checkbox input "true"
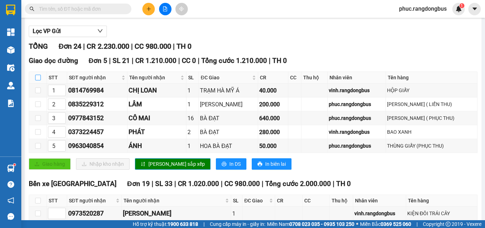
checkbox input "true"
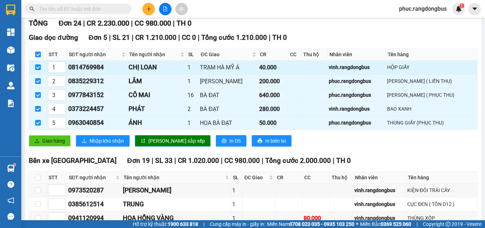
scroll to position [142, 0]
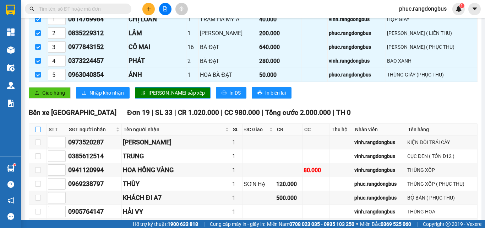
click at [39, 132] on input "checkbox" at bounding box center [38, 129] width 6 height 6
checkbox input "true"
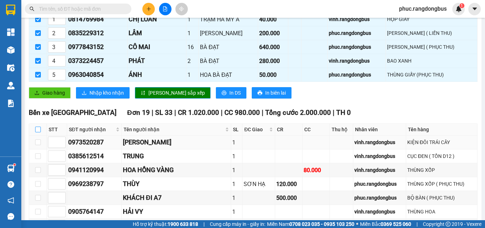
checkbox input "true"
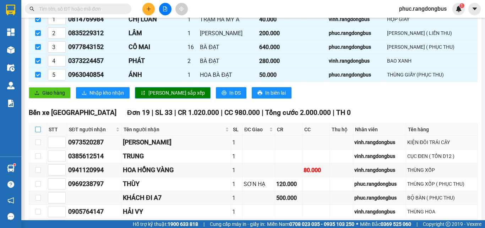
checkbox input "true"
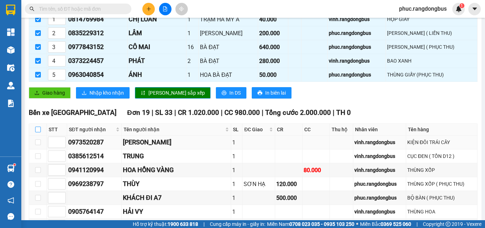
checkbox input "true"
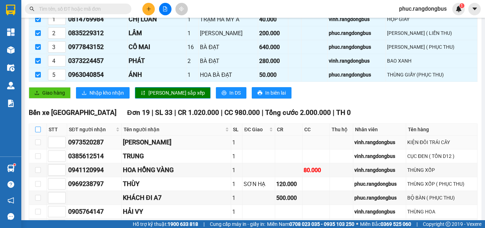
checkbox input "true"
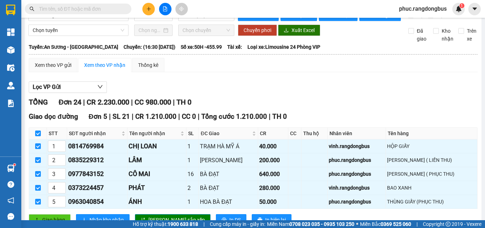
scroll to position [8, 0]
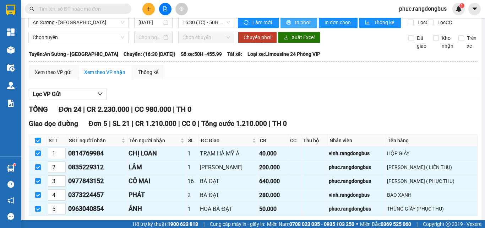
click at [295, 24] on span "In phơi" at bounding box center [303, 22] width 16 height 8
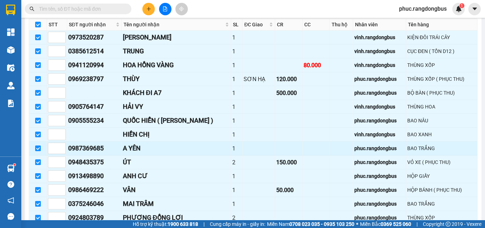
scroll to position [257, 0]
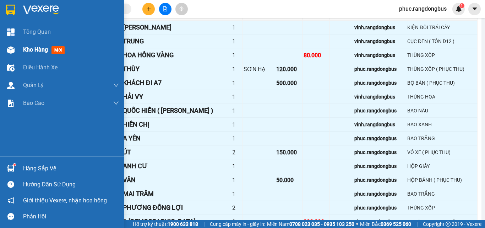
click at [36, 51] on span "Kho hàng" at bounding box center [35, 49] width 25 height 7
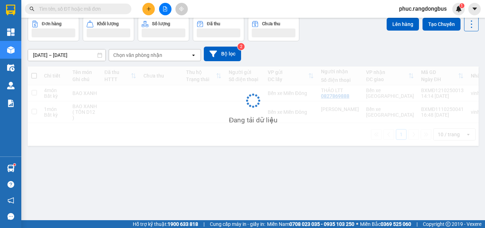
scroll to position [33, 0]
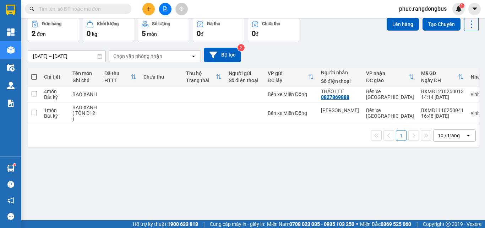
click at [160, 4] on div at bounding box center [165, 9] width 53 height 12
click at [167, 10] on icon "file-add" at bounding box center [165, 8] width 4 height 5
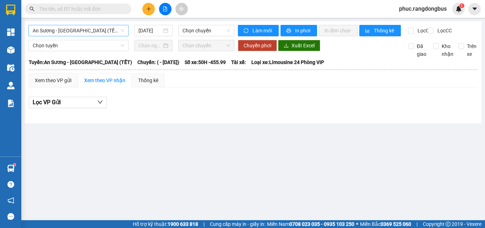
click at [86, 35] on span "An Sương - [GEOGRAPHIC_DATA] (TẾT)" at bounding box center [79, 30] width 92 height 11
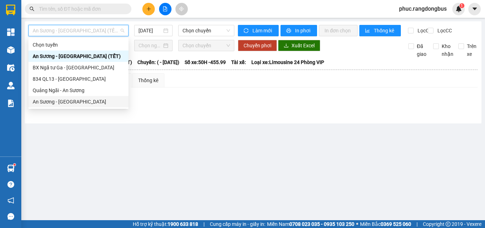
click at [103, 107] on div "An Sương - [GEOGRAPHIC_DATA]" at bounding box center [78, 101] width 100 height 11
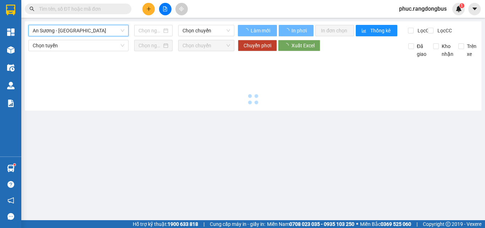
type input "[DATE]"
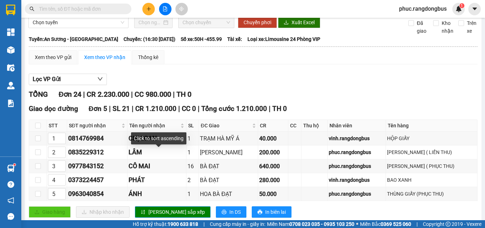
scroll to position [36, 0]
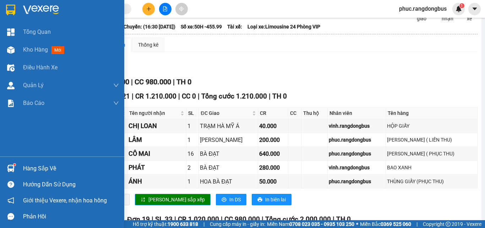
click at [28, 49] on span "Kho hàng" at bounding box center [35, 49] width 25 height 7
